Goal: Find contact information: Obtain details needed to contact an individual or organization

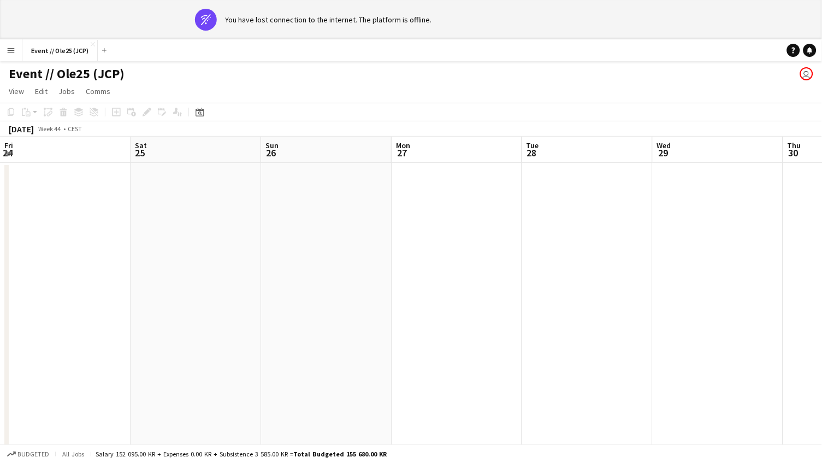
scroll to position [0, 453]
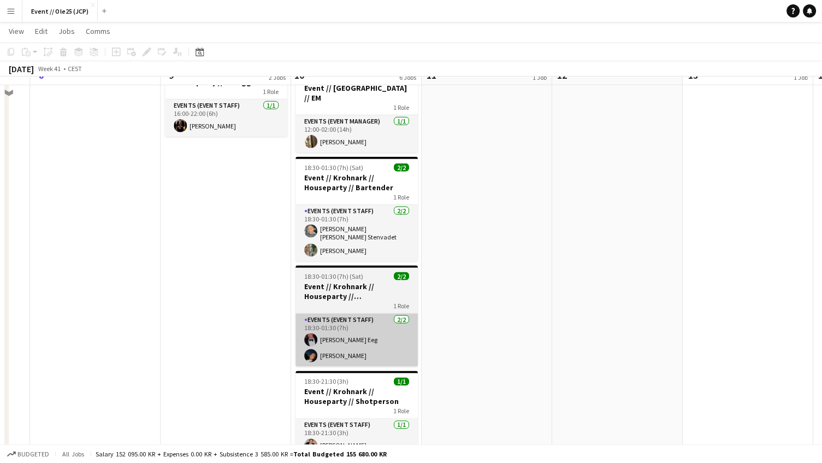
scroll to position [170, 0]
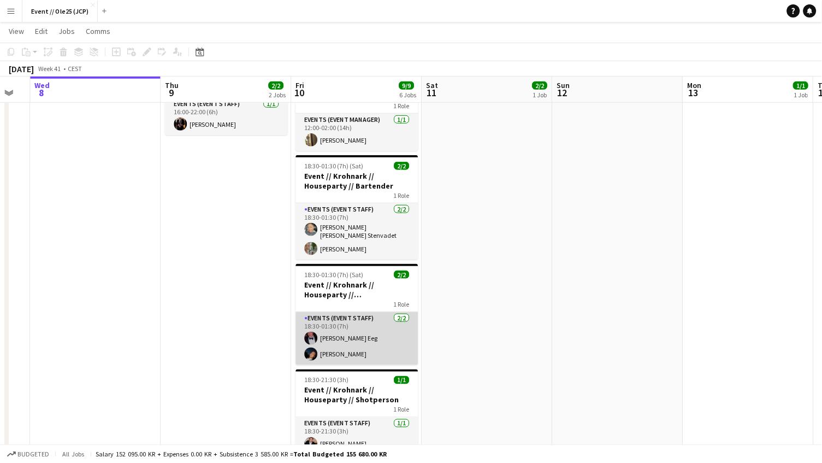
click at [358, 341] on app-card-role "Events (Event Staff) [DATE] 18:30-01:30 (7h) [PERSON_NAME] [PERSON_NAME]" at bounding box center [356, 338] width 122 height 53
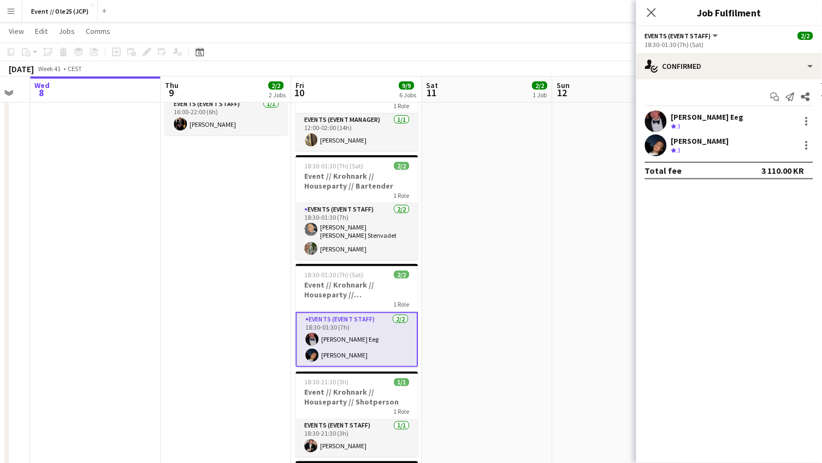
click at [694, 114] on div "[PERSON_NAME] Eeg" at bounding box center [707, 117] width 73 height 10
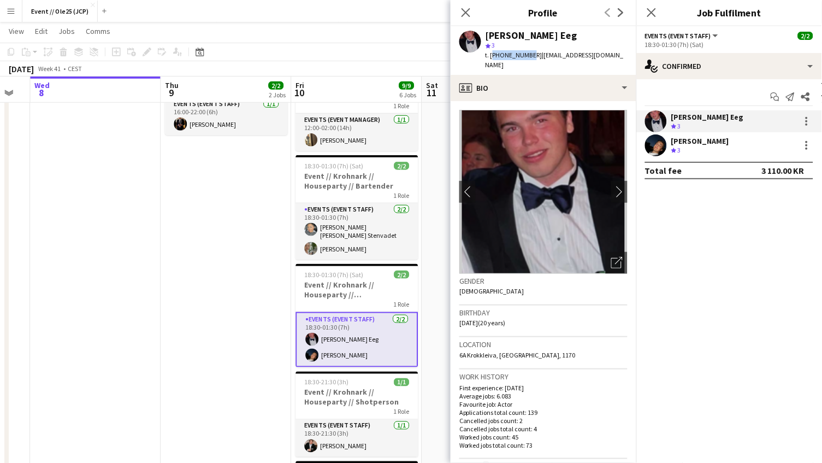
drag, startPoint x: 490, startPoint y: 54, endPoint x: 527, endPoint y: 55, distance: 36.1
click at [527, 55] on span "t. [PHONE_NUMBER]" at bounding box center [514, 55] width 57 height 8
copy span "[PHONE_NUMBER]"
click at [464, 9] on icon "Close pop-in" at bounding box center [465, 12] width 10 height 10
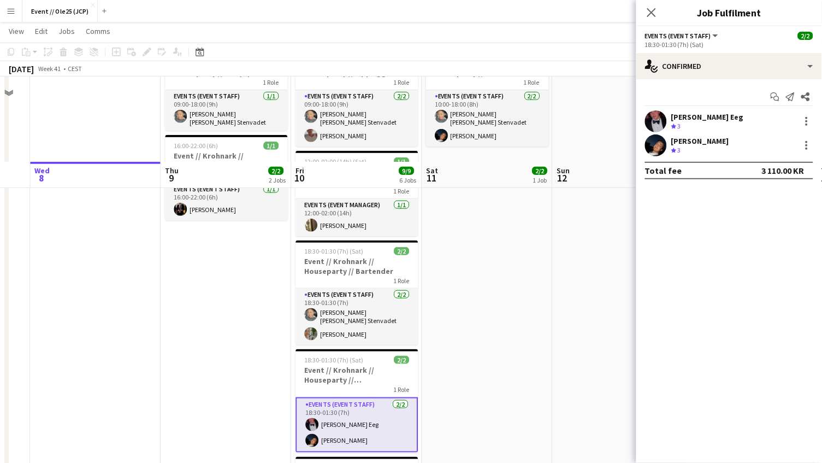
scroll to position [57, 0]
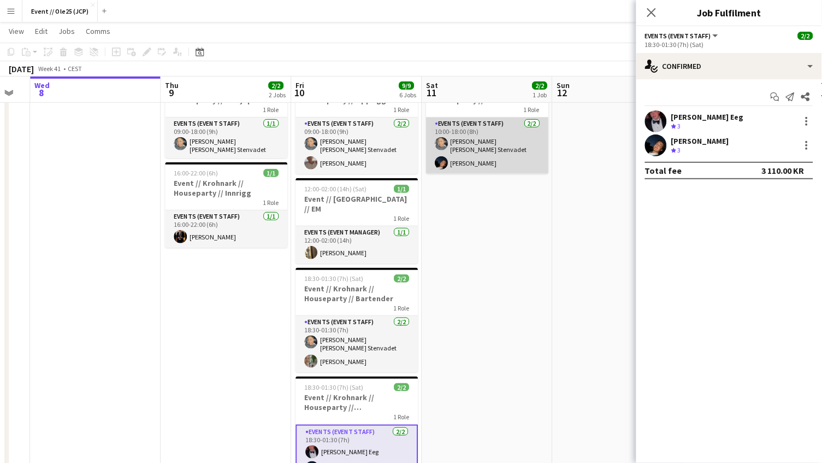
click at [494, 152] on app-card-role "Events (Event Staff) [DATE] 10:00-18:00 (8h) [PERSON_NAME] [PERSON_NAME] Stenva…" at bounding box center [487, 145] width 122 height 56
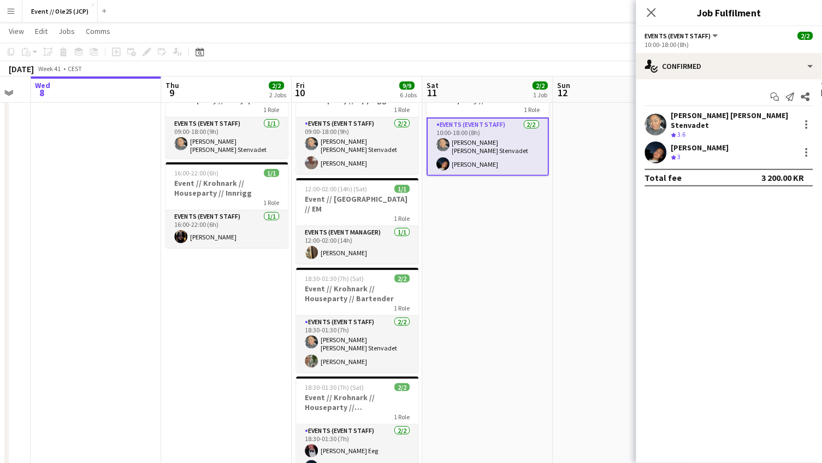
click at [717, 107] on div "Start chat Send notification Share [PERSON_NAME] [PERSON_NAME] Stenvadet Crew r…" at bounding box center [729, 137] width 186 height 116
click at [714, 114] on div "[PERSON_NAME] [PERSON_NAME] Stenvadet" at bounding box center [733, 120] width 125 height 20
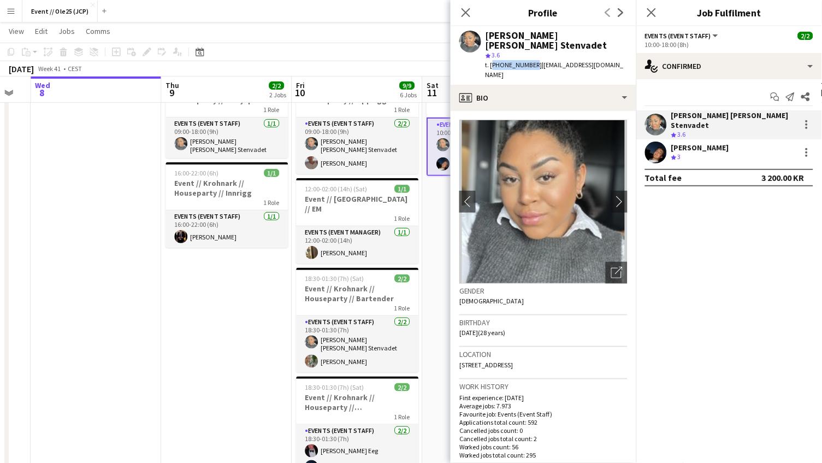
drag, startPoint x: 492, startPoint y: 64, endPoint x: 529, endPoint y: 65, distance: 36.6
click at [529, 65] on div "t. [PHONE_NUMBER] | [EMAIL_ADDRESS][DOMAIN_NAME]" at bounding box center [557, 70] width 142 height 20
copy span "[PHONE_NUMBER]"
click at [721, 143] on div "[PERSON_NAME]" at bounding box center [700, 148] width 58 height 10
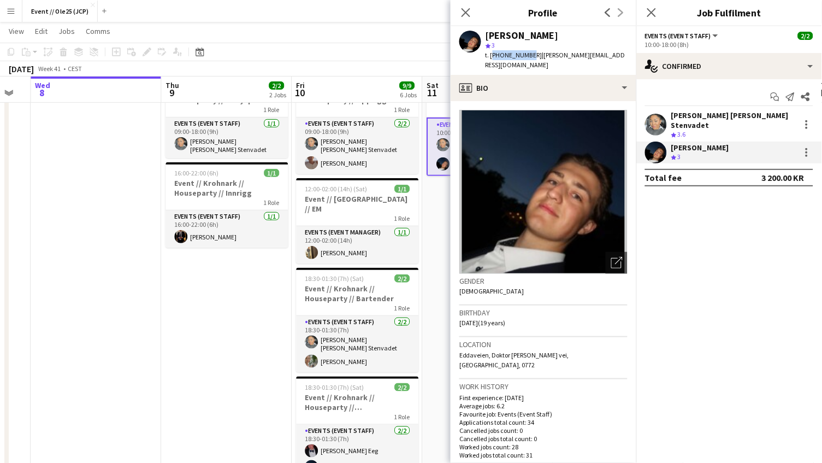
drag, startPoint x: 491, startPoint y: 54, endPoint x: 526, endPoint y: 54, distance: 35.0
click at [526, 54] on span "t. [PHONE_NUMBER]" at bounding box center [514, 55] width 57 height 8
copy span "[PHONE_NUMBER]"
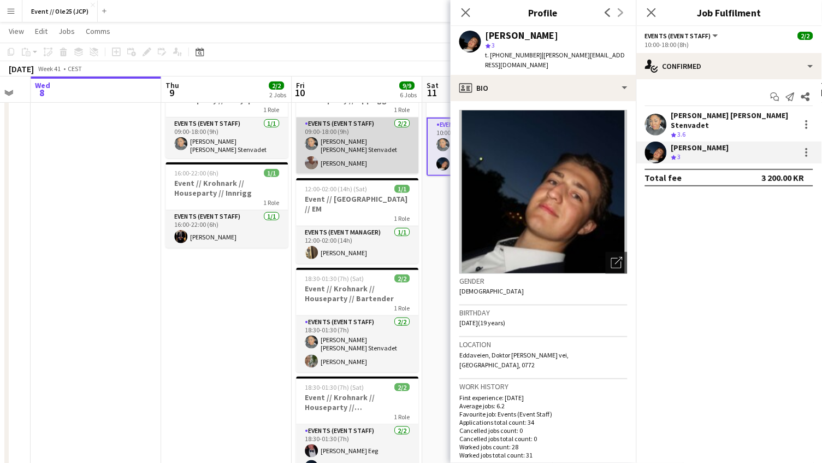
click at [362, 155] on app-card-role "Events (Event Staff) [DATE] 09:00-18:00 (9h) [PERSON_NAME] [PERSON_NAME] Stenva…" at bounding box center [357, 145] width 122 height 56
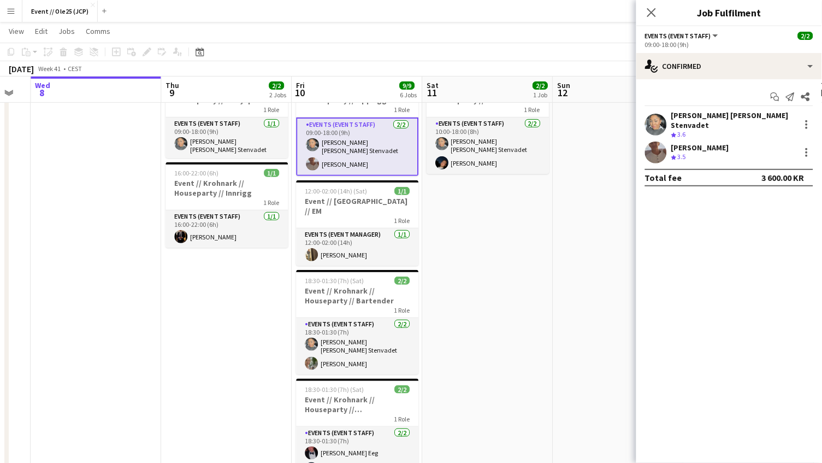
click at [700, 153] on div "[PERSON_NAME] Crew rating 3.5" at bounding box center [729, 152] width 186 height 22
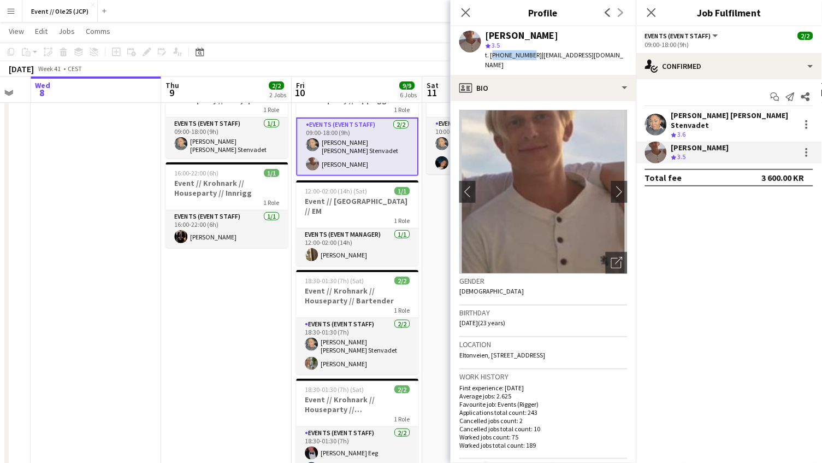
drag, startPoint x: 491, startPoint y: 52, endPoint x: 526, endPoint y: 52, distance: 35.0
click at [526, 52] on span "t. [PHONE_NUMBER]" at bounding box center [514, 55] width 57 height 8
copy span "[PHONE_NUMBER]"
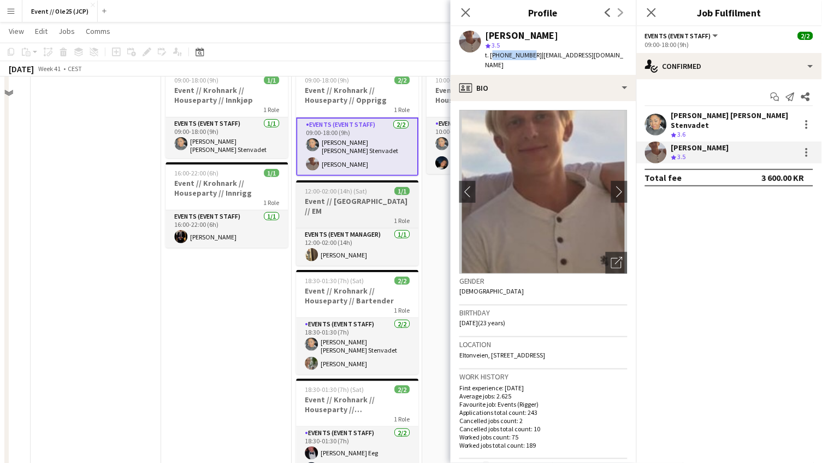
scroll to position [13, 0]
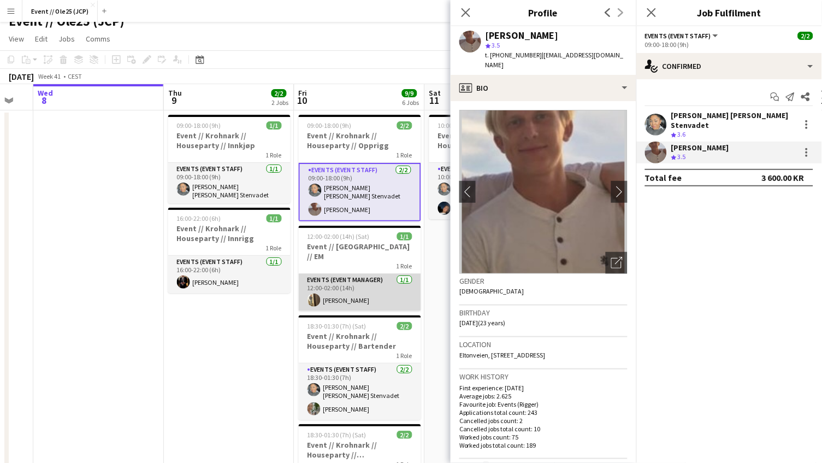
click at [337, 274] on app-card-role "Events (Event Manager) [DATE] 12:00-02:00 (14h) [PERSON_NAME]" at bounding box center [360, 292] width 122 height 37
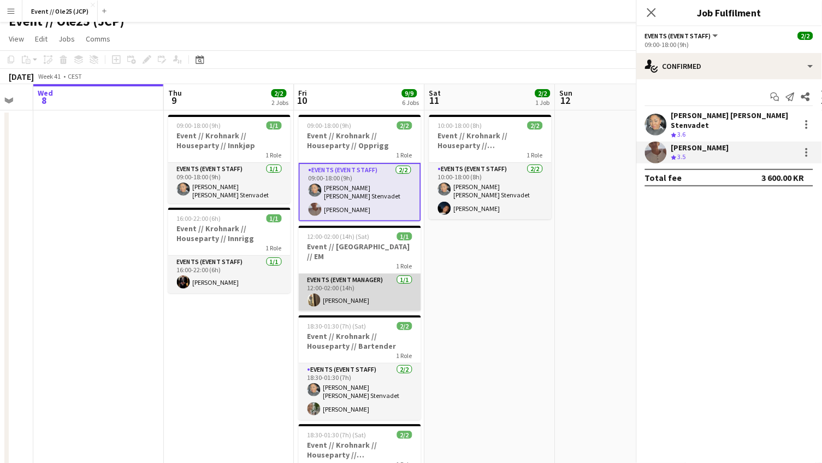
scroll to position [0, 227]
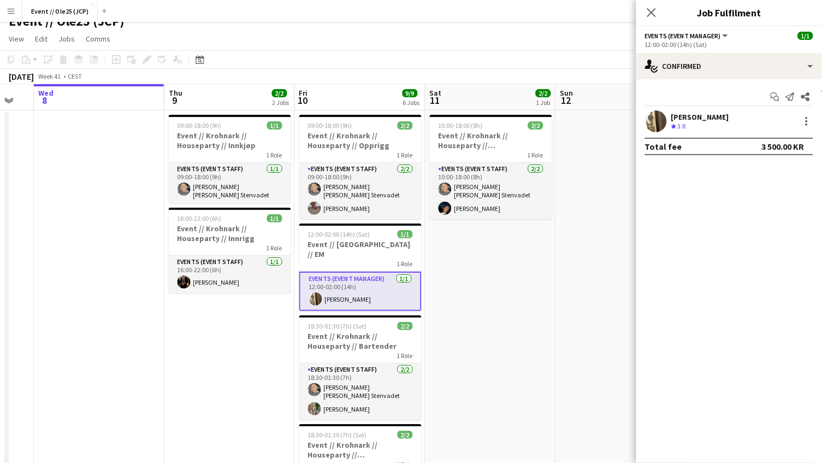
click at [682, 122] on span "3.8" at bounding box center [682, 126] width 8 height 8
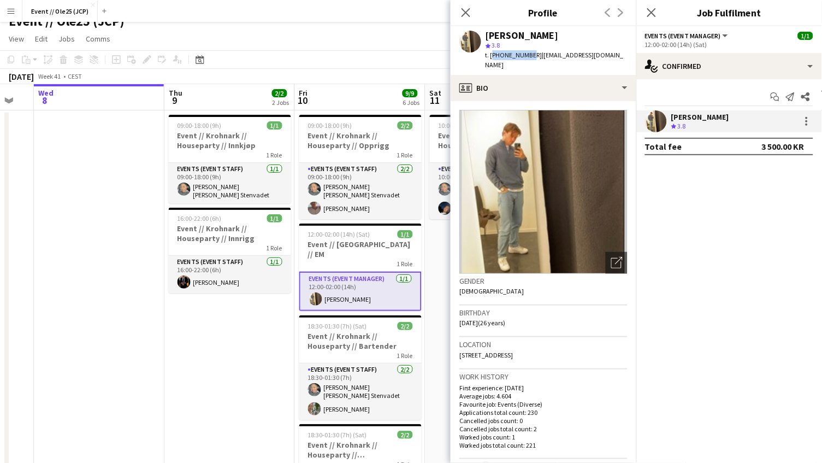
drag, startPoint x: 492, startPoint y: 54, endPoint x: 527, endPoint y: 54, distance: 34.4
click at [527, 54] on span "t. [PHONE_NUMBER]" at bounding box center [514, 55] width 57 height 8
copy span "[PHONE_NUMBER]"
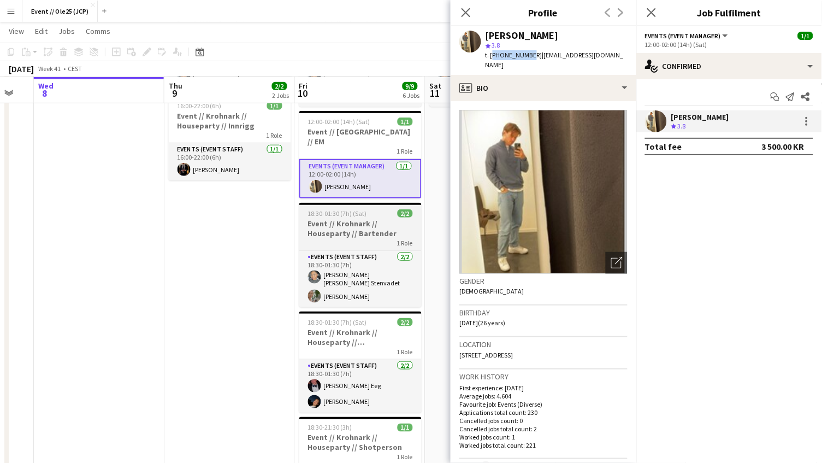
scroll to position [126, 0]
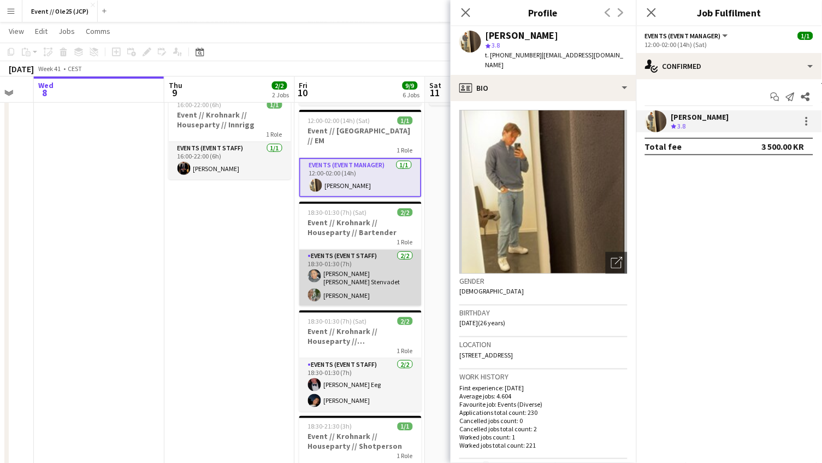
click at [359, 267] on app-card-role "Events (Event Staff) [DATE] 18:30-01:30 (7h) [PERSON_NAME] [PERSON_NAME] Stenva…" at bounding box center [360, 278] width 122 height 56
